Goal: Task Accomplishment & Management: Manage account settings

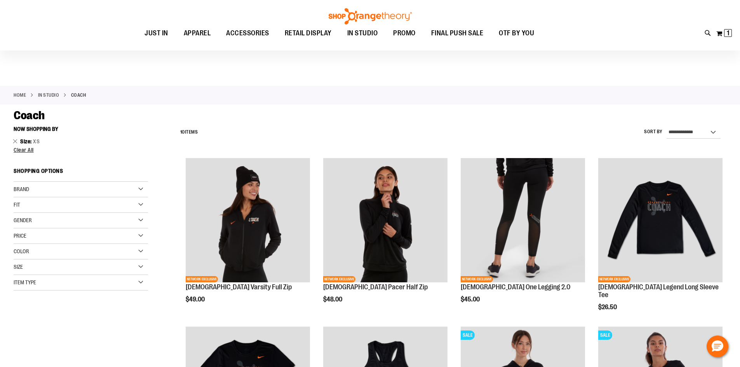
scroll to position [38, 0]
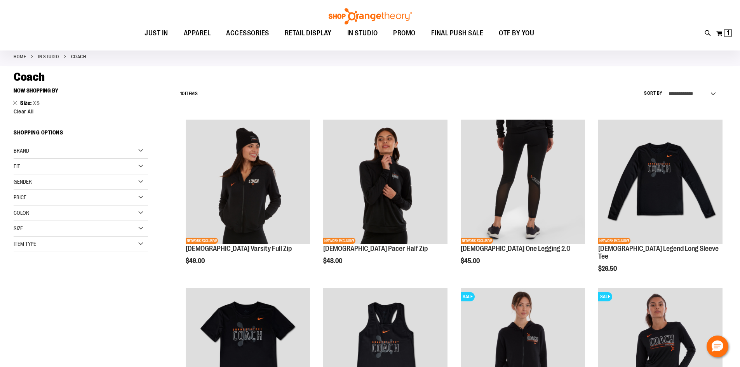
click at [12, 102] on main "**********" at bounding box center [370, 368] width 740 height 605
click at [14, 101] on link "Remove This Item" at bounding box center [15, 103] width 5 height 8
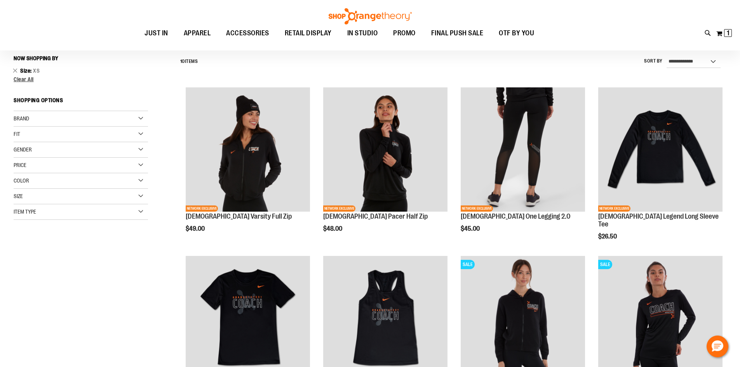
scroll to position [72, 0]
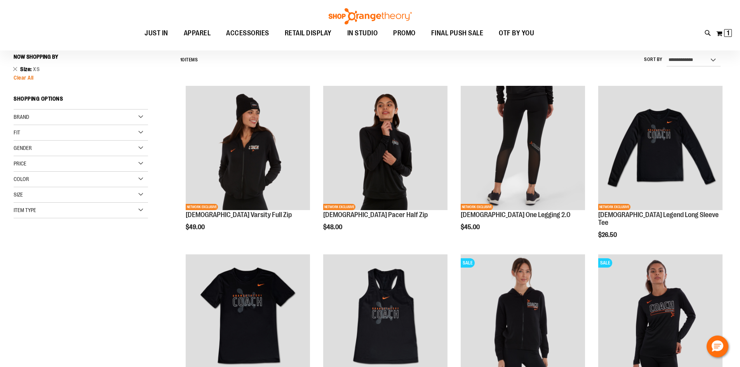
click at [30, 77] on span "Clear All" at bounding box center [24, 78] width 20 height 6
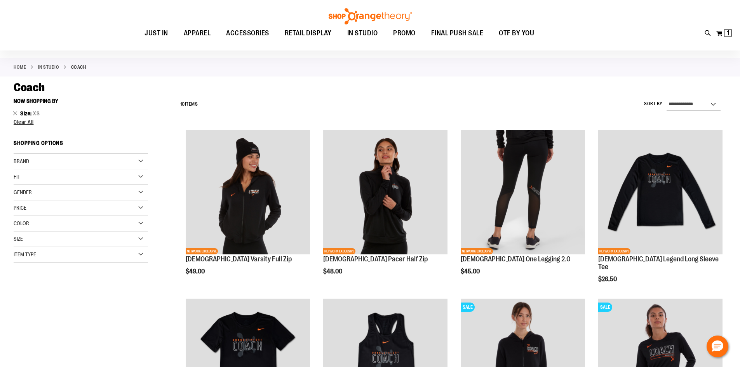
scroll to position [0, 0]
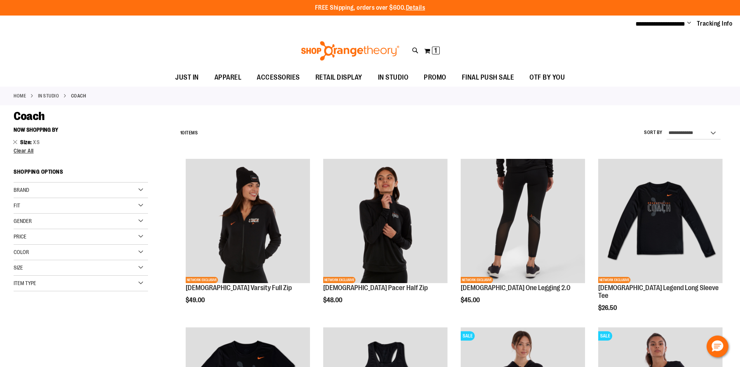
click at [55, 97] on link "IN STUDIO" at bounding box center [48, 95] width 21 height 7
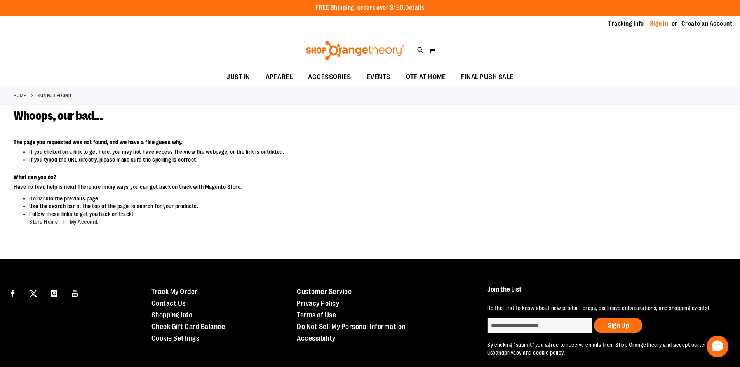
click at [655, 21] on link "Sign In" at bounding box center [659, 23] width 19 height 9
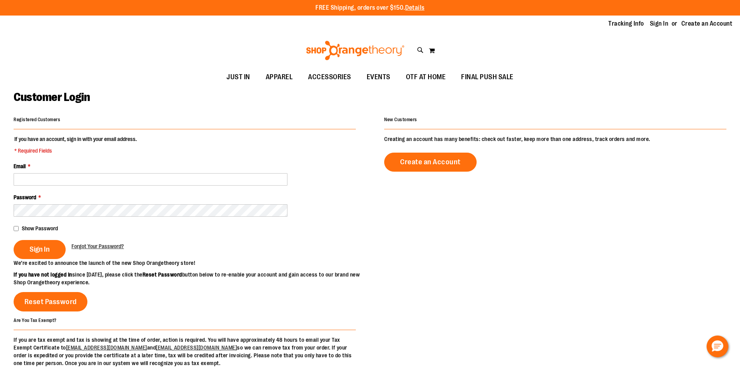
click at [104, 186] on fieldset "If you have an account, sign in with your email address. * Required Fields Emai…" at bounding box center [185, 197] width 342 height 124
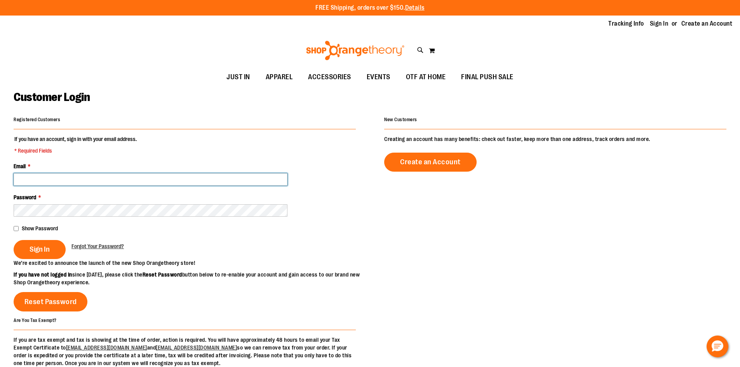
click at [108, 180] on input "Email *" at bounding box center [151, 179] width 274 height 12
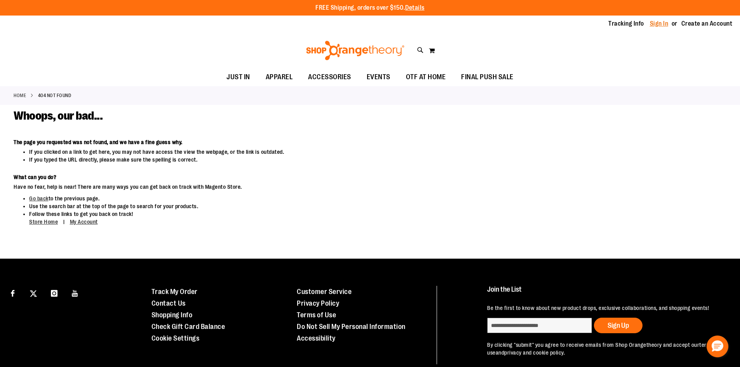
click at [656, 26] on link "Sign In" at bounding box center [659, 23] width 19 height 9
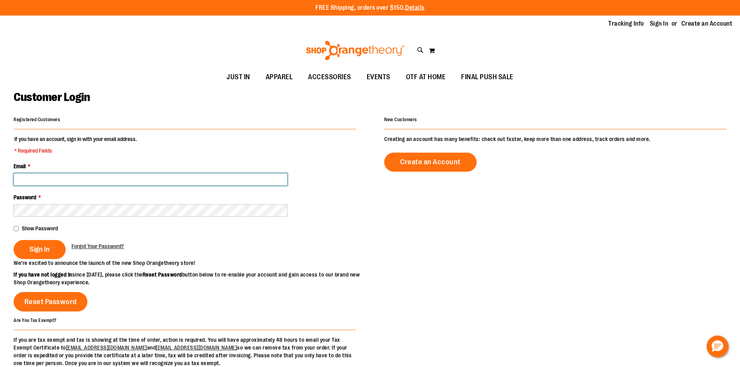
click at [111, 176] on input "Email *" at bounding box center [151, 179] width 274 height 12
type input "*"
